Goal: Transaction & Acquisition: Subscribe to service/newsletter

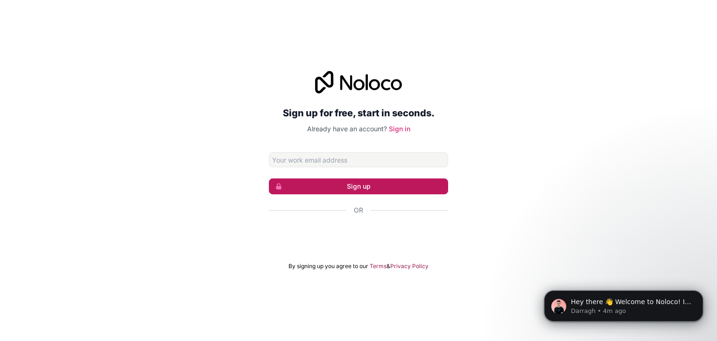
click at [372, 186] on button "Sign up" at bounding box center [358, 186] width 179 height 16
click at [293, 183] on button "Sign up" at bounding box center [358, 186] width 179 height 16
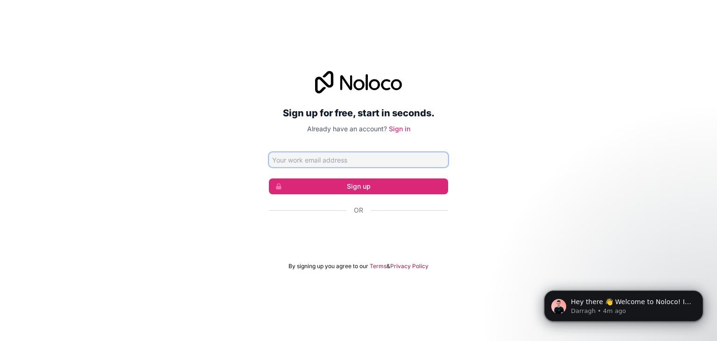
click at [335, 157] on input "Email address" at bounding box center [358, 159] width 179 height 15
click at [483, 114] on div "Sign up for free, start in seconds. Already have an account? Sign in Sign up Or…" at bounding box center [358, 170] width 717 height 225
click at [402, 161] on input "Email address" at bounding box center [358, 159] width 179 height 15
click at [540, 99] on div "Sign up for free, start in seconds. Already have an account? Sign in Sign up Or…" at bounding box center [358, 170] width 717 height 225
click at [276, 160] on input "Email address" at bounding box center [358, 159] width 179 height 15
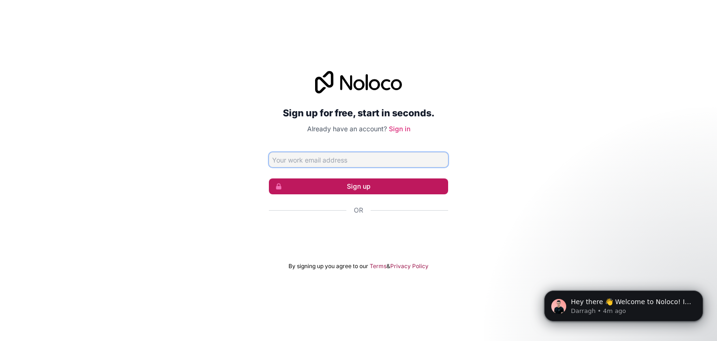
type input "ihsenejmal@gmail.com"
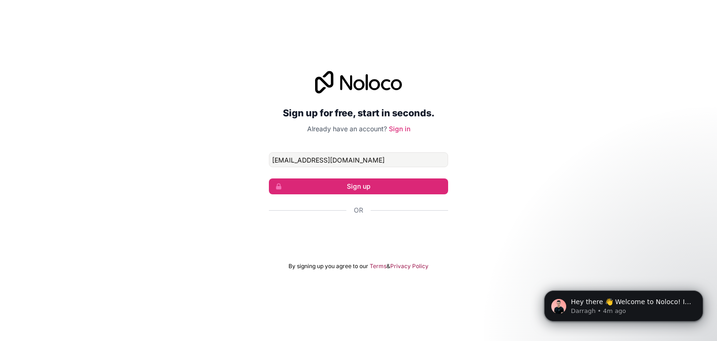
click at [258, 155] on div "Sign up for free, start in seconds. Already have an account? Sign in ihsenejmal…" at bounding box center [358, 170] width 717 height 225
click at [344, 162] on input "ihsenejmal@gmail.com" at bounding box center [358, 159] width 179 height 15
click at [279, 197] on form "ihsenejmal@gmail.com Sign up Or By signing up you agree to our Terms & Privacy …" at bounding box center [358, 211] width 179 height 118
drag, startPoint x: 346, startPoint y: 161, endPoint x: 258, endPoint y: 157, distance: 87.9
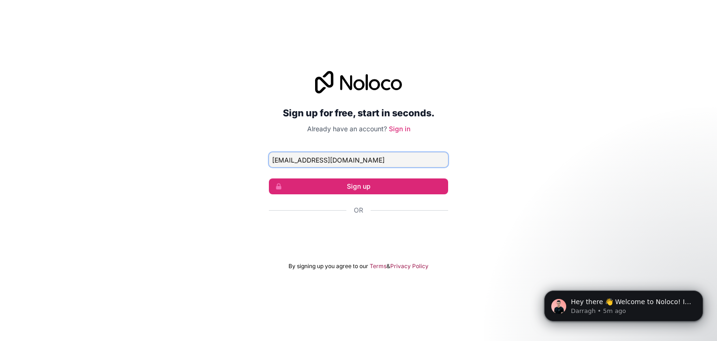
click at [258, 157] on div "Sign up for free, start in seconds. Already have an account? Sign in ihsenejmal…" at bounding box center [358, 170] width 717 height 225
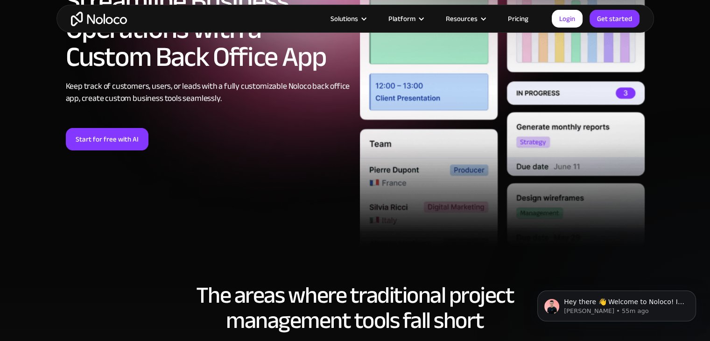
scroll to position [187, 0]
